Goal: Complete application form

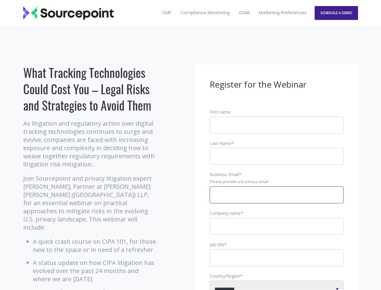
click at [277, 200] on input "Business Email *" at bounding box center [277, 194] width 134 height 17
